Goal: Information Seeking & Learning: Learn about a topic

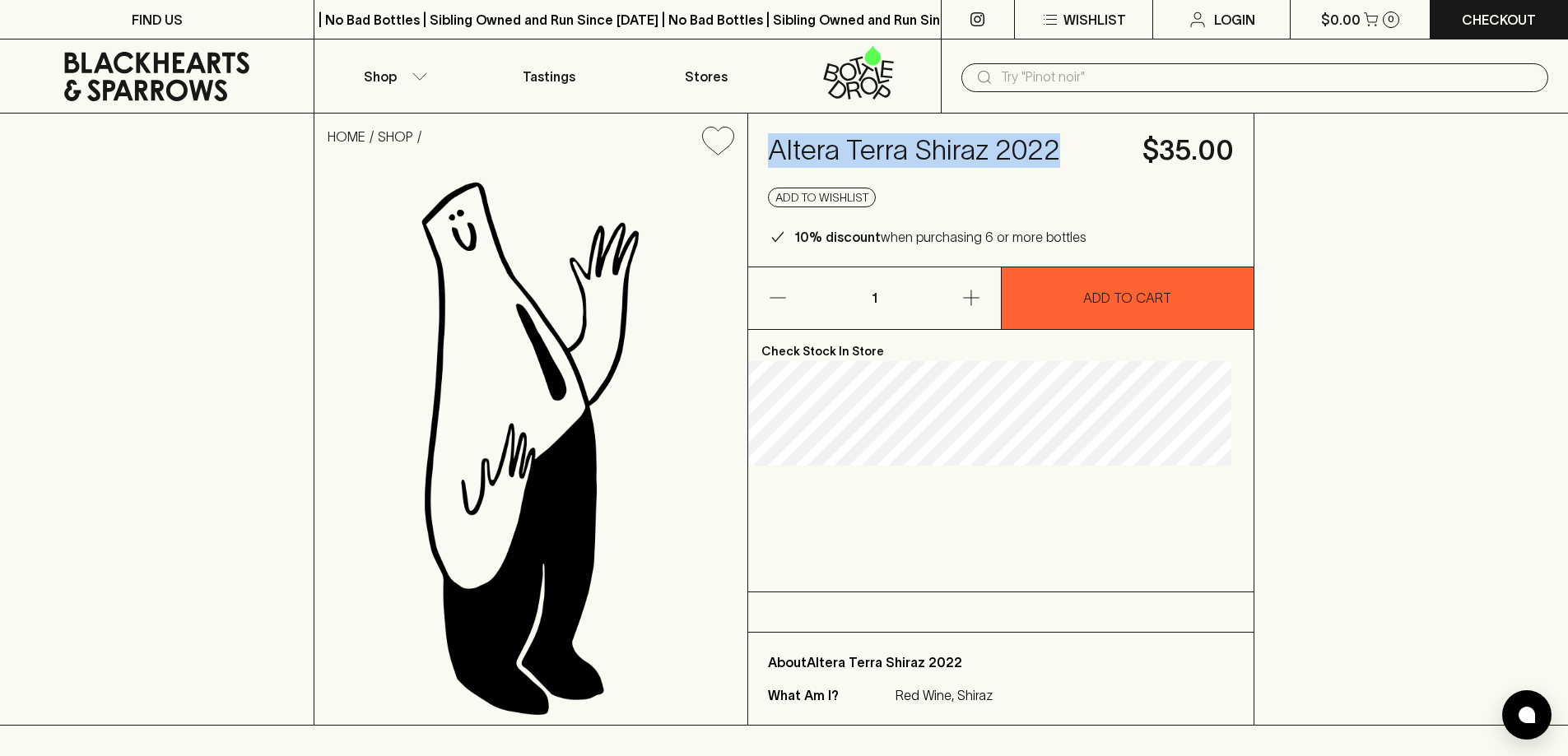
drag, startPoint x: 798, startPoint y: 144, endPoint x: 1090, endPoint y: 148, distance: 292.0
click at [1090, 148] on h4 "Altera Terra Shiraz 2022" at bounding box center [945, 151] width 355 height 34
copy h4 "Altera Terra Shiraz 2022"
